Goal: Information Seeking & Learning: Find specific fact

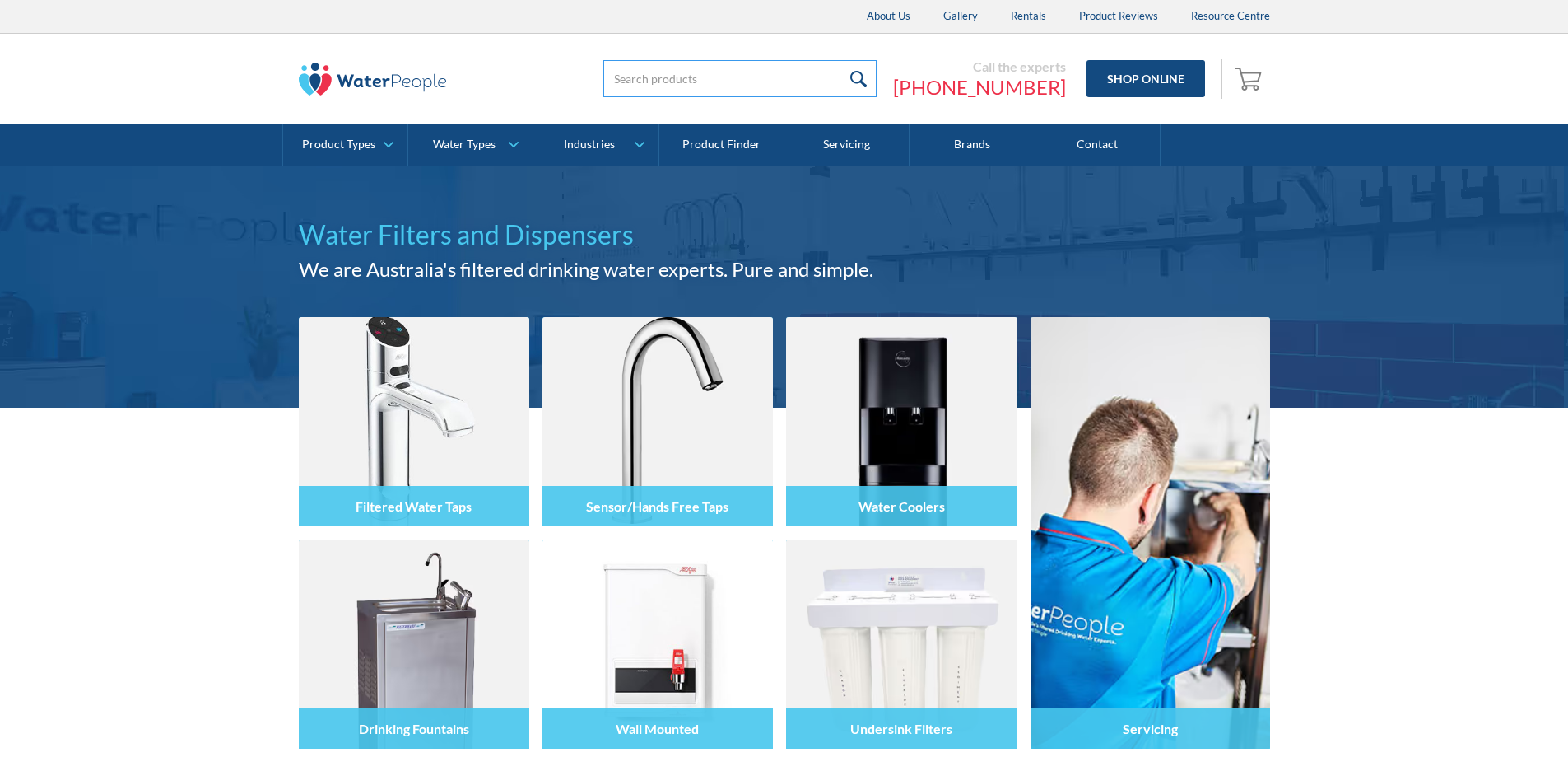
click at [710, 79] on input "search" at bounding box center [739, 79] width 273 height 37
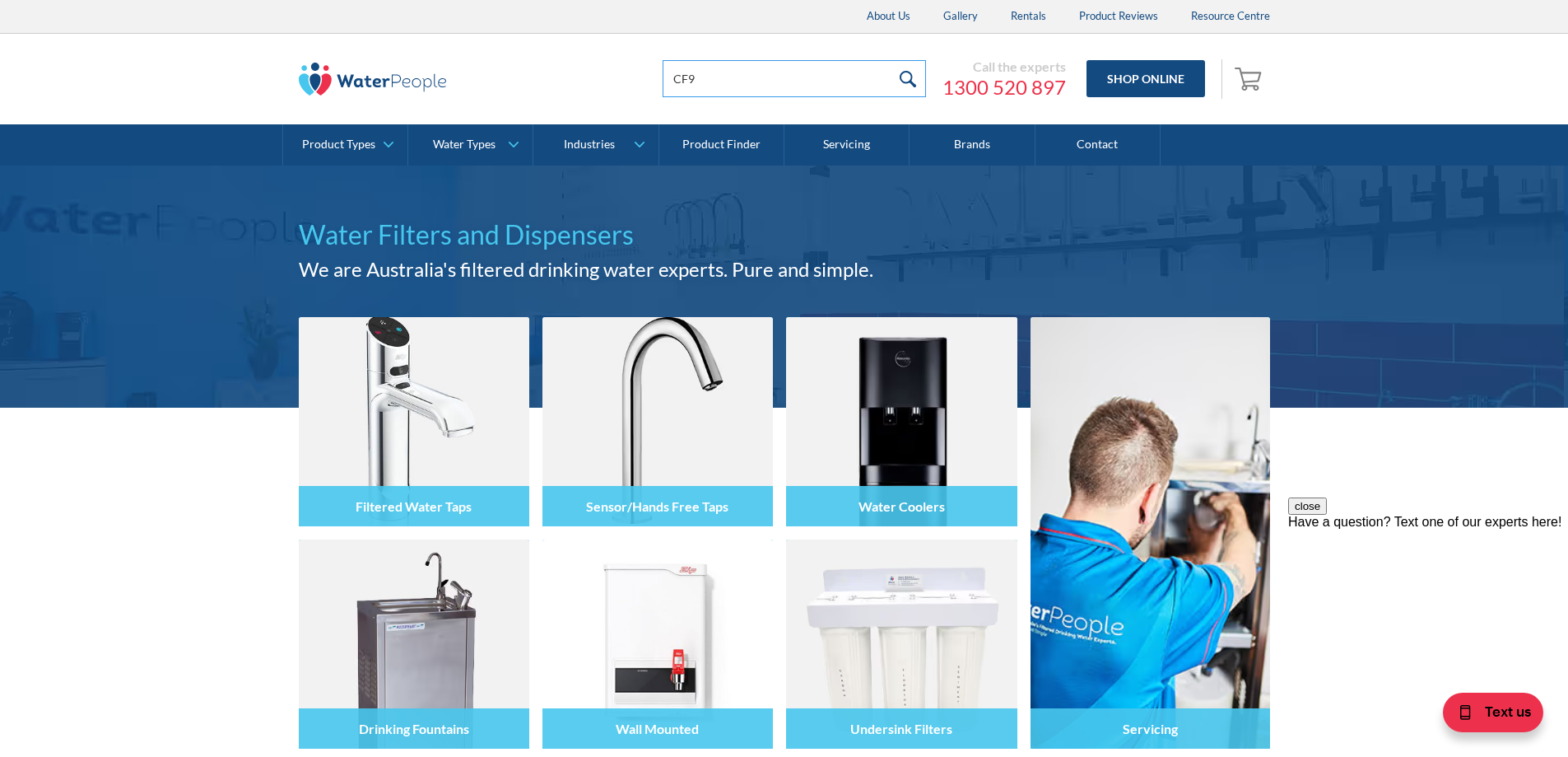
type input "CF9"
click at [909, 79] on input "submit" at bounding box center [908, 79] width 36 height 37
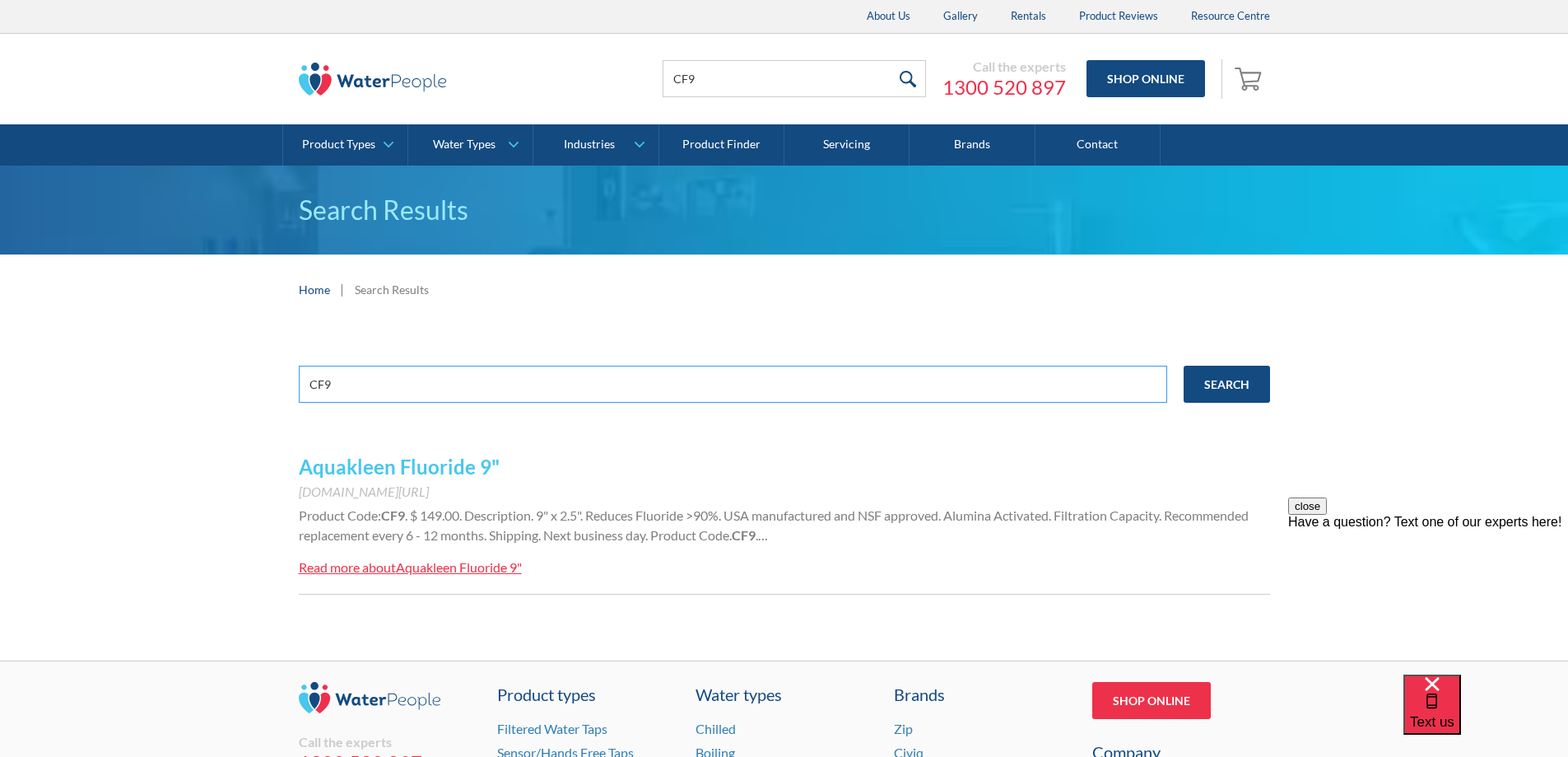
drag, startPoint x: 444, startPoint y: 382, endPoint x: 263, endPoint y: 385, distance: 181.0
click at [263, 385] on div "CF9 Search Aquakleen Fluoride 9" www.waterpeople.com.au/product/aquakleen-fluor…" at bounding box center [784, 492] width 1568 height 336
type input "CSDPOL9"
click at [421, 467] on link "Aquakleen Fluoride 9"" at bounding box center [399, 466] width 201 height 24
click at [1246, 382] on input "Search" at bounding box center [1226, 384] width 86 height 37
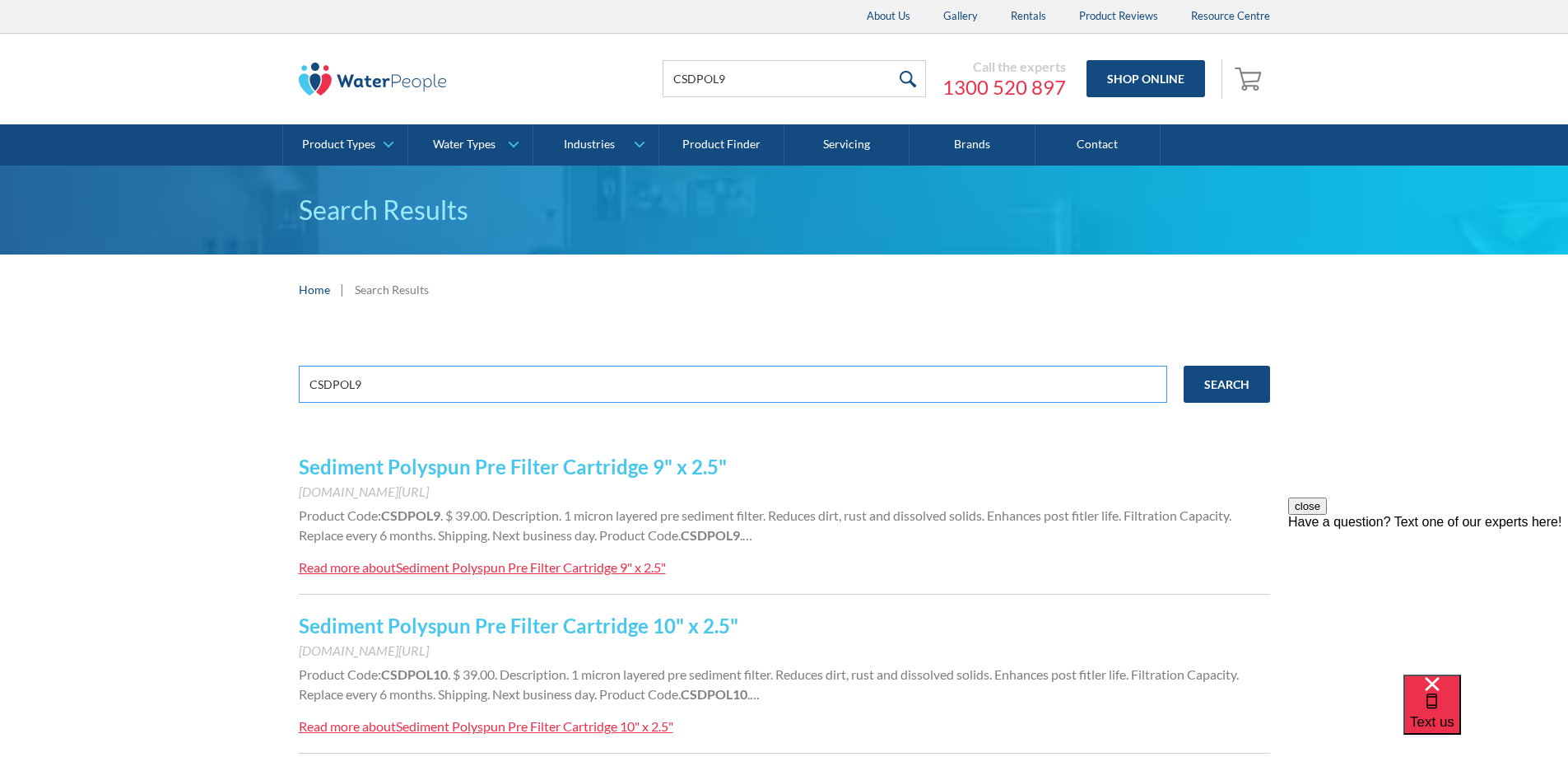
drag, startPoint x: 470, startPoint y: 392, endPoint x: 199, endPoint y: 389, distance: 271.0
click at [200, 390] on div "CSDPOL9 Search Sediment Polyspun Pre Filter Cartridge 9" x 2.5" www.waterpeople…" at bounding box center [784, 572] width 1568 height 495
type input "CA+9"
click at [1183, 366] on input "Search" at bounding box center [1226, 384] width 86 height 37
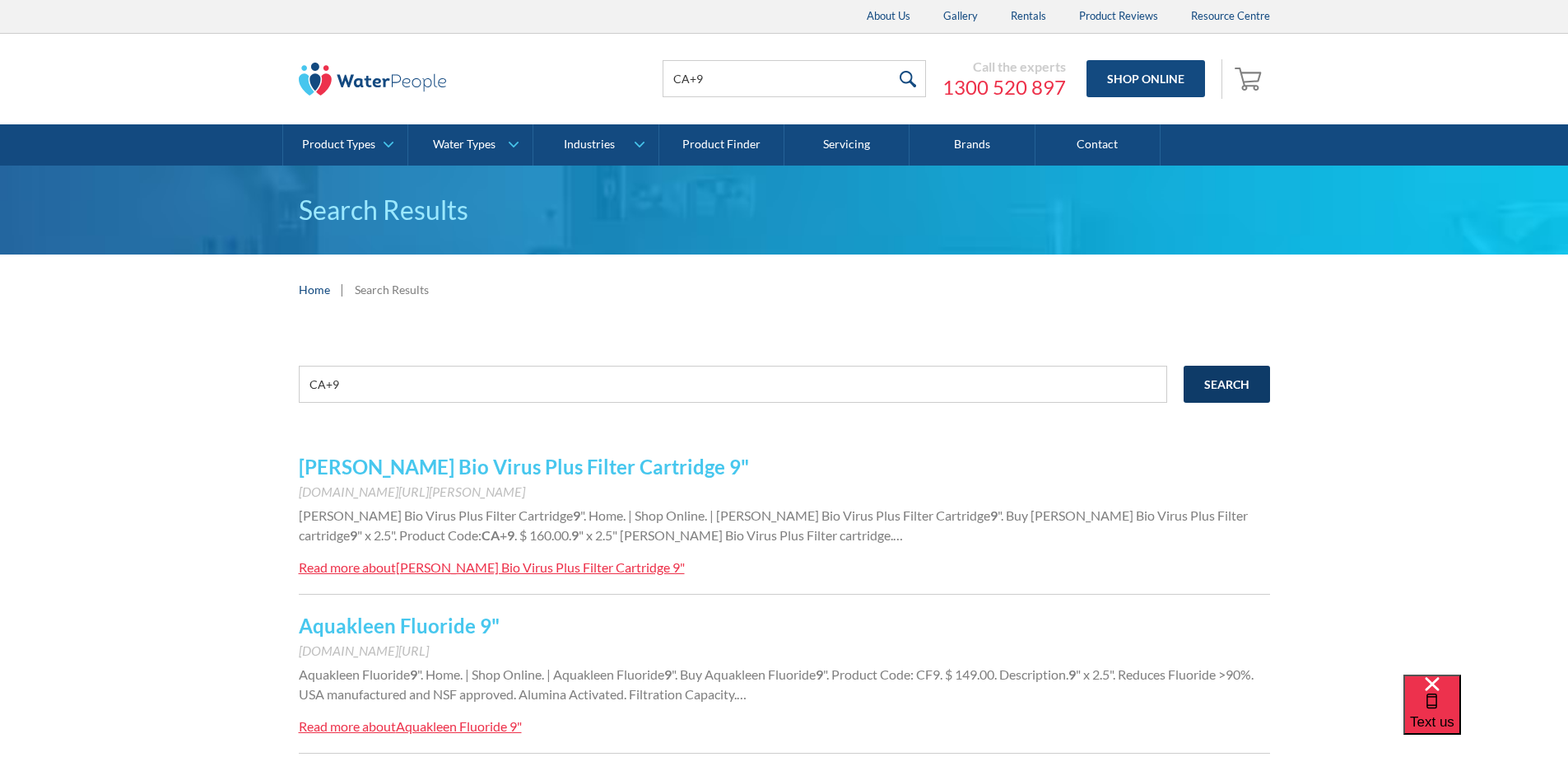
click at [1221, 375] on input "Search" at bounding box center [1226, 384] width 86 height 37
click at [581, 464] on link "[PERSON_NAME] Bio Virus Plus Filter Cartridge 9"" at bounding box center [524, 466] width 450 height 24
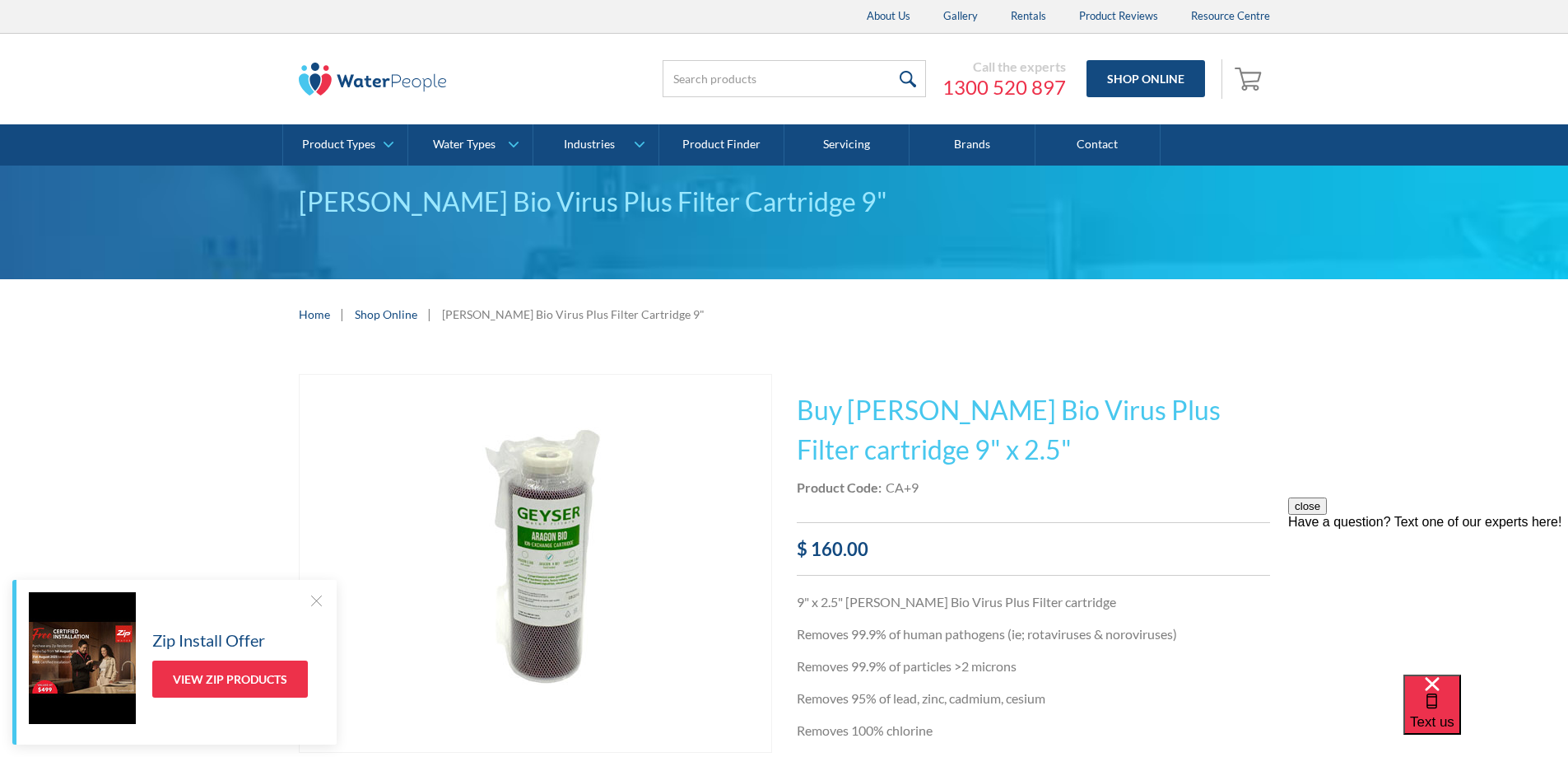
click at [122, 77] on div "Call the experts 1300 520 897 Shop Online 0 Your Cart Subtotal Pay with browser…" at bounding box center [784, 79] width 1535 height 91
